Goal: Task Accomplishment & Management: Manage account settings

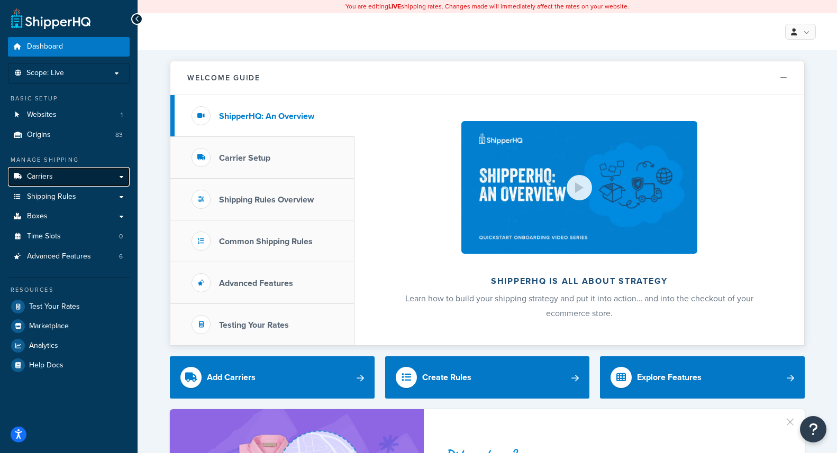
click at [68, 176] on link "Carriers" at bounding box center [69, 177] width 122 height 20
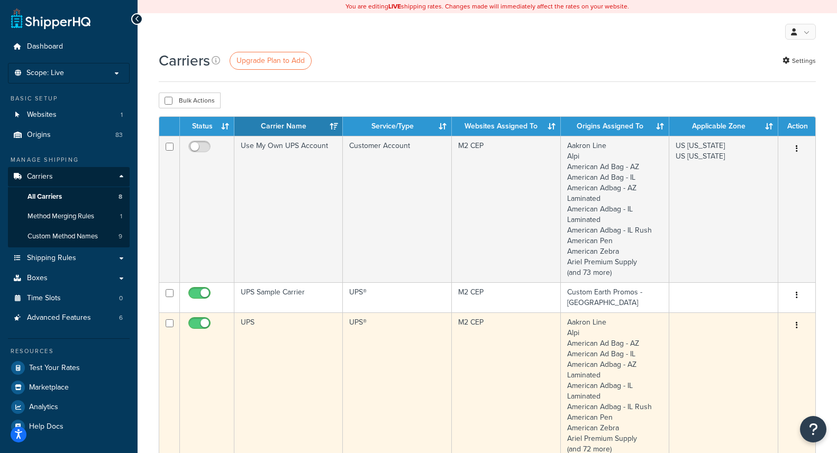
click at [245, 317] on td "UPS" at bounding box center [288, 386] width 108 height 147
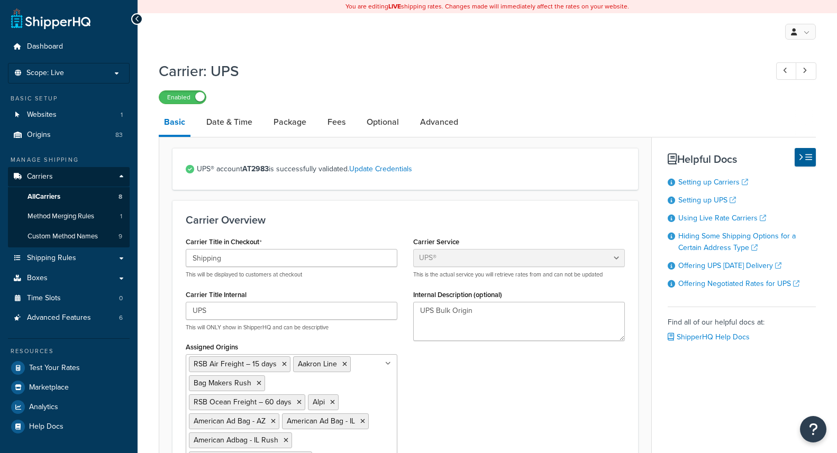
select select "ups"
select select "us"
click at [442, 120] on link "Advanced" at bounding box center [439, 121] width 49 height 25
select select "false"
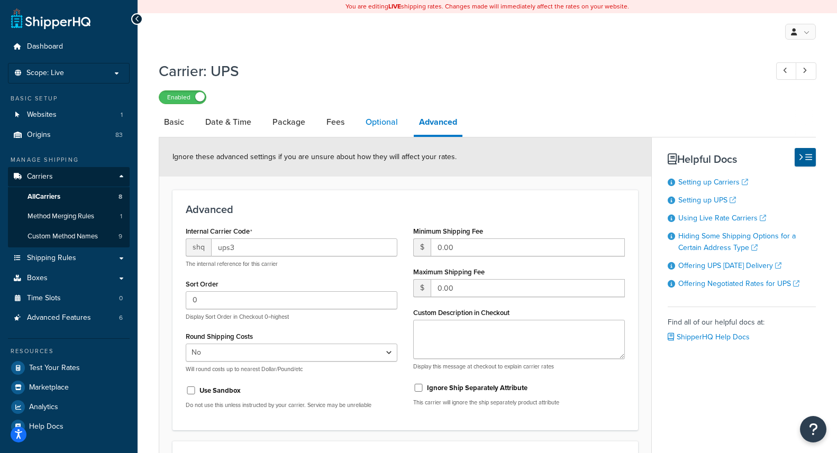
click at [373, 123] on link "Optional" at bounding box center [381, 121] width 43 height 25
select select "residential"
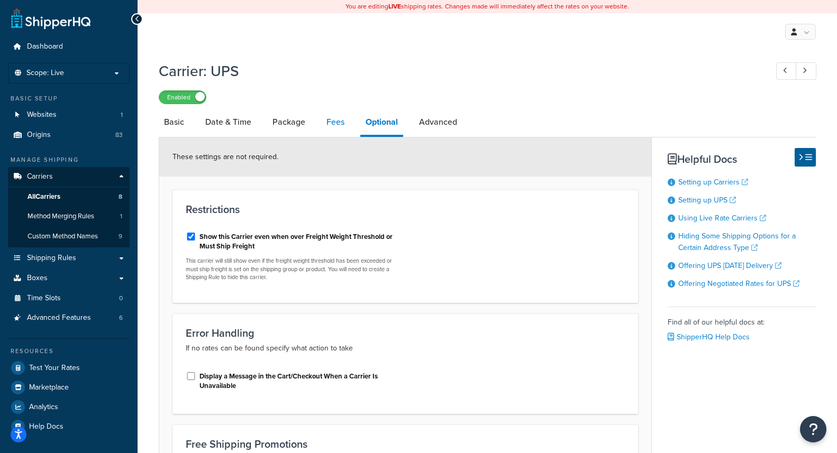
click at [333, 122] on link "Fees" at bounding box center [335, 121] width 29 height 25
select select "package"
select select "AFTER"
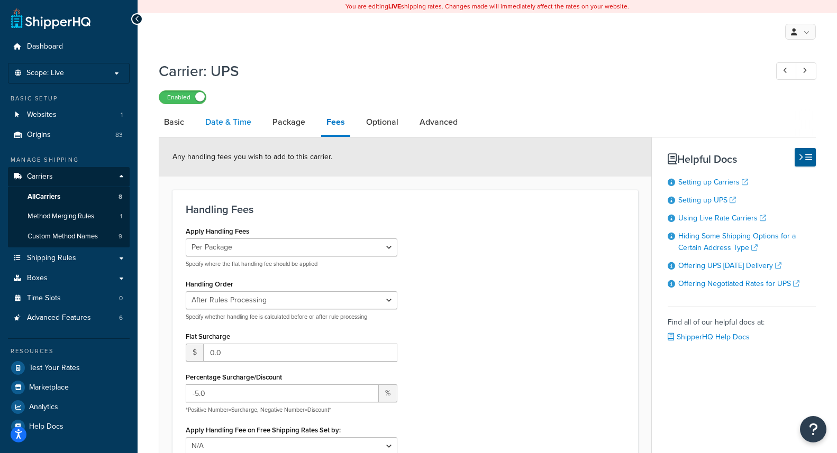
click at [240, 123] on link "Date & Time" at bounding box center [228, 121] width 57 height 25
select select "yMd"
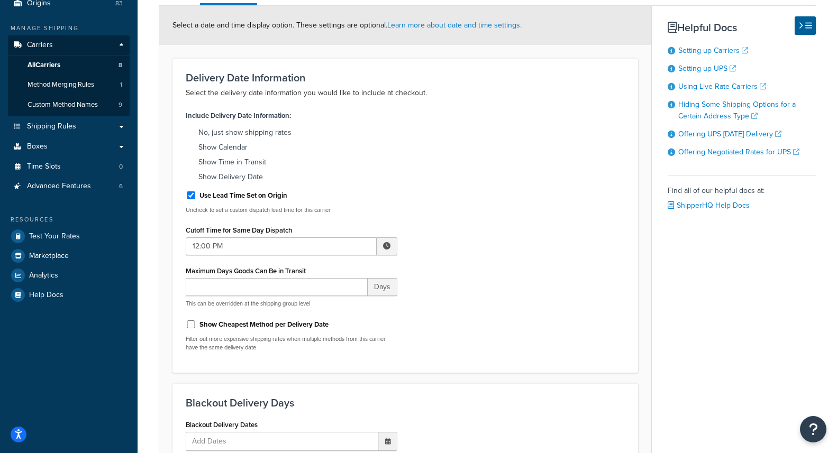
scroll to position [174, 0]
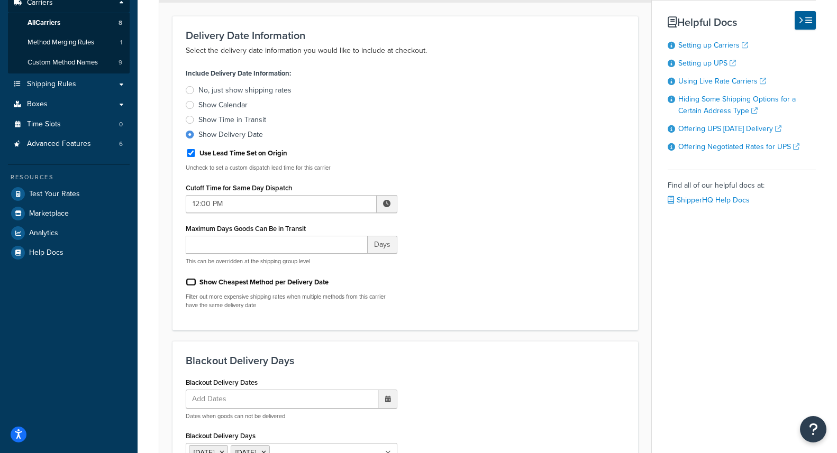
click at [189, 282] on input "Show Cheapest Method per Delivery Date" at bounding box center [191, 282] width 11 height 8
checkbox input "true"
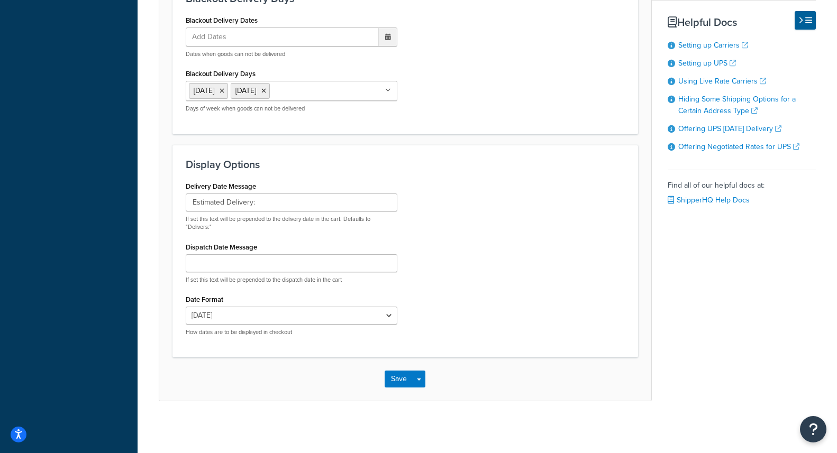
scroll to position [539, 0]
click at [399, 378] on button "Save" at bounding box center [399, 378] width 29 height 17
